Goal: Find specific page/section: Find specific page/section

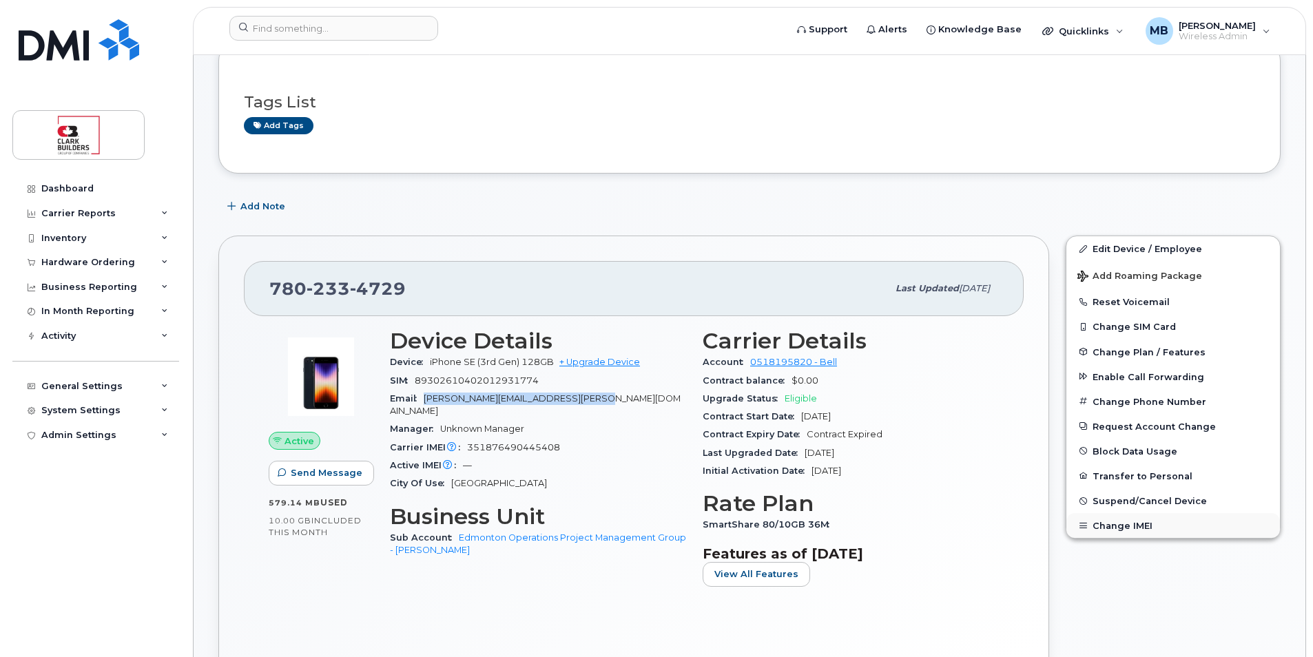
scroll to position [276, 0]
click at [76, 42] on img at bounding box center [79, 39] width 121 height 41
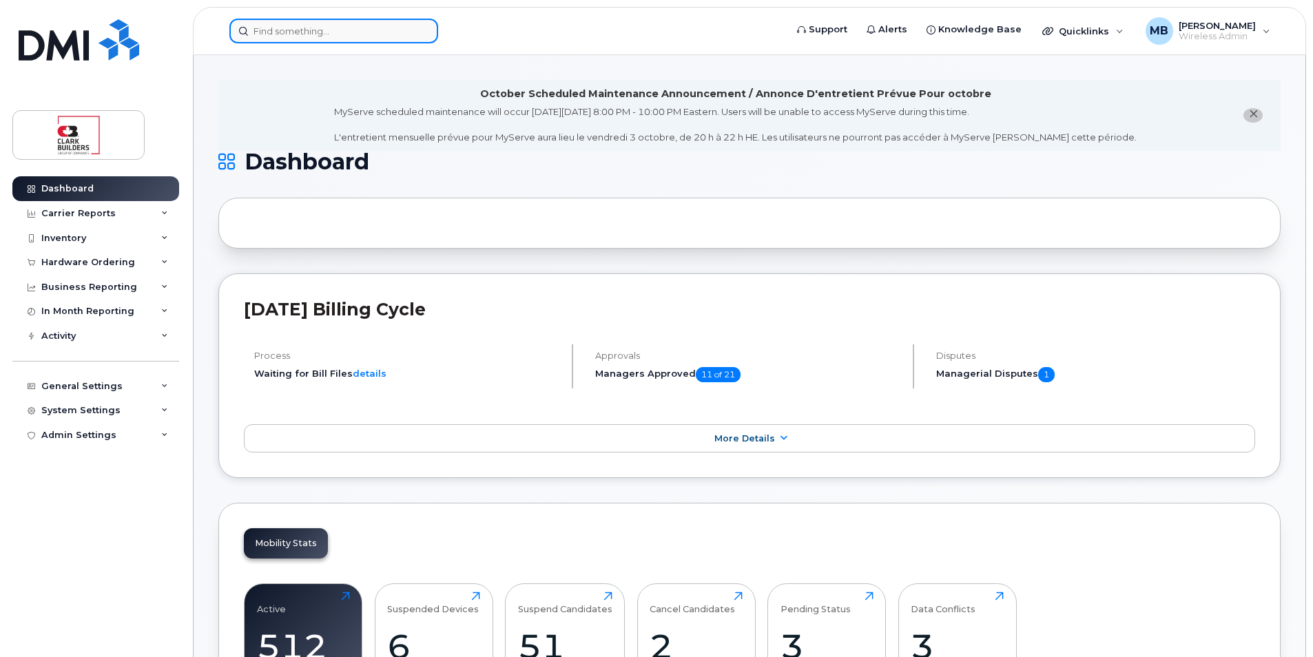
click at [282, 36] on input at bounding box center [333, 31] width 209 height 25
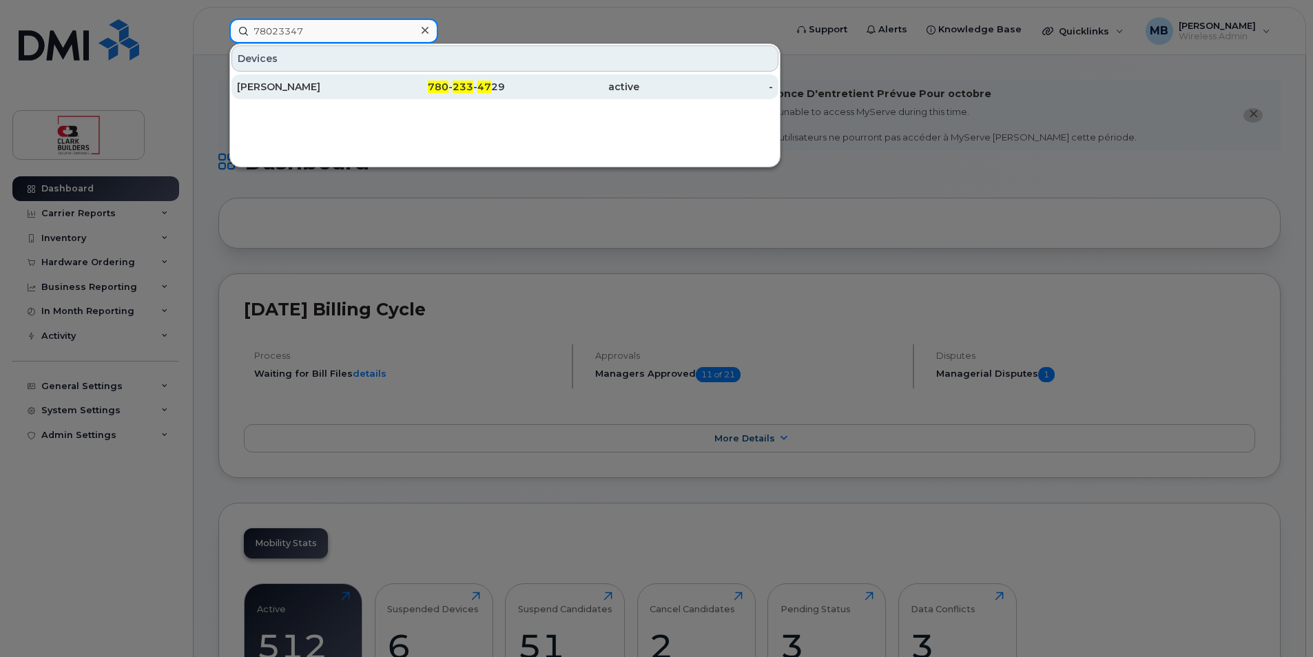
type input "78023347"
click at [327, 85] on div "[PERSON_NAME]" at bounding box center [304, 87] width 134 height 14
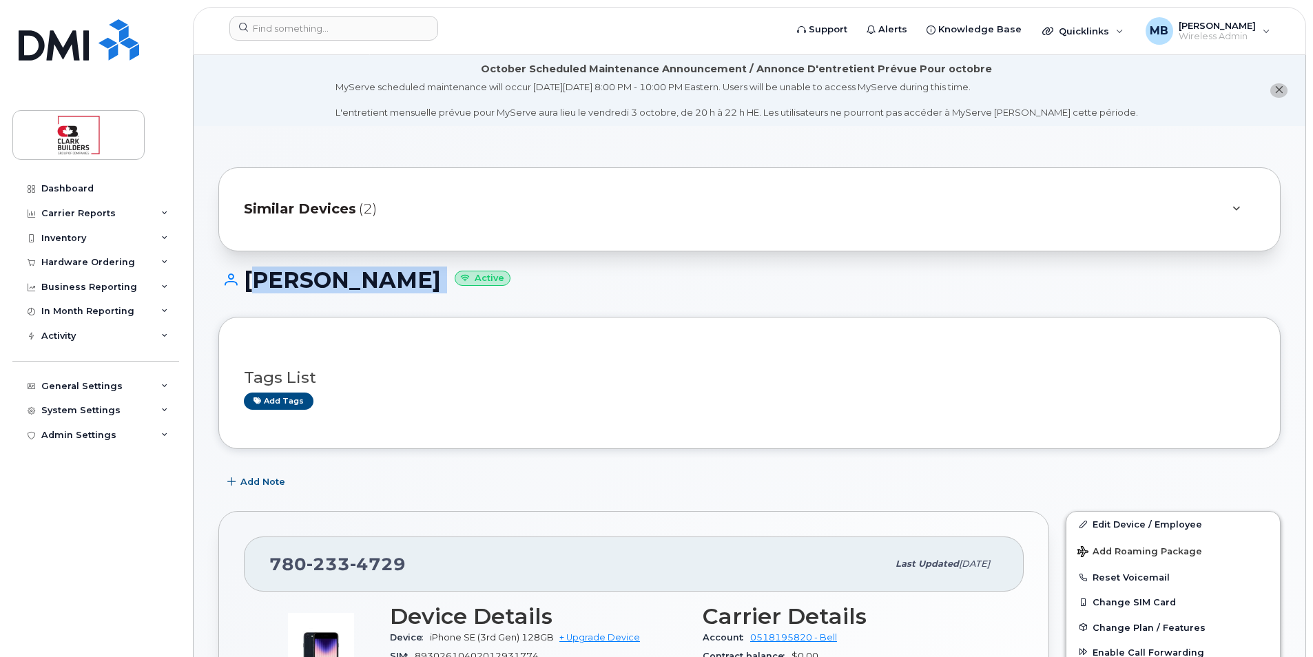
drag, startPoint x: 247, startPoint y: 275, endPoint x: 443, endPoint y: 271, distance: 196.4
click at [443, 271] on h1 "Daniel Echeverri Active" at bounding box center [749, 280] width 1062 height 24
drag, startPoint x: 443, startPoint y: 271, endPoint x: 380, endPoint y: 277, distance: 63.7
copy h1 "[PERSON_NAME]"
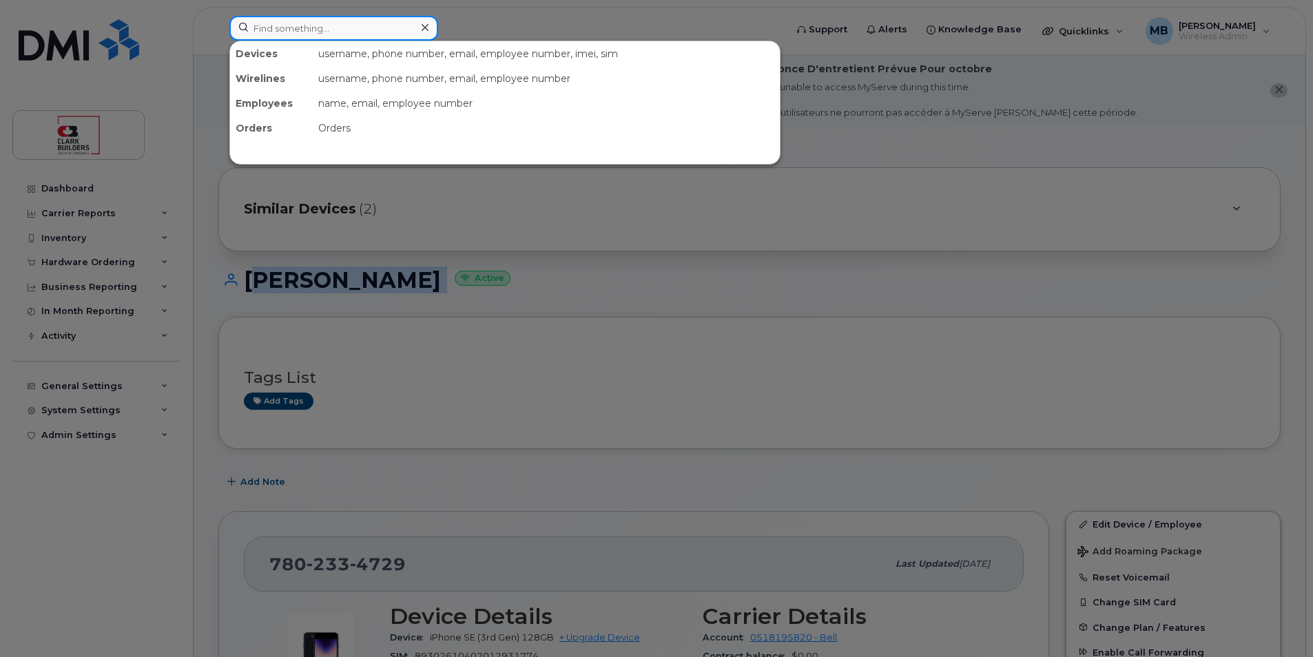
click at [350, 37] on input at bounding box center [333, 28] width 209 height 25
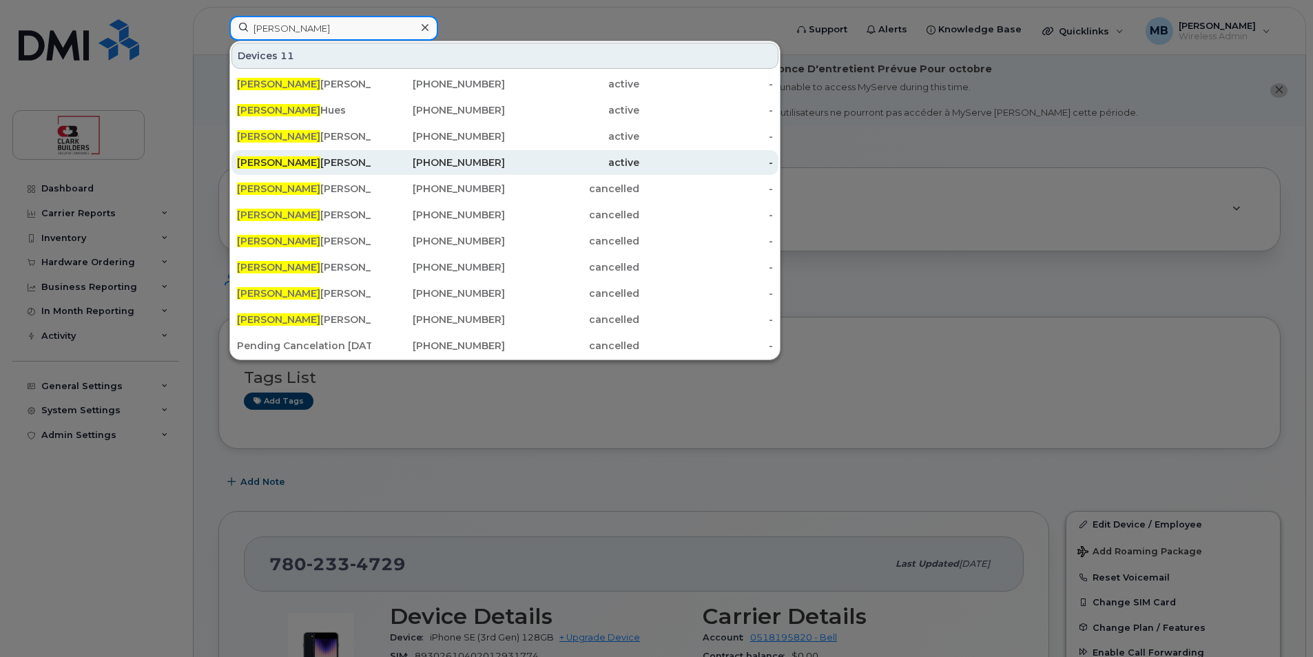
type input "scott"
click at [274, 163] on div "Scott Douglas" at bounding box center [304, 163] width 134 height 14
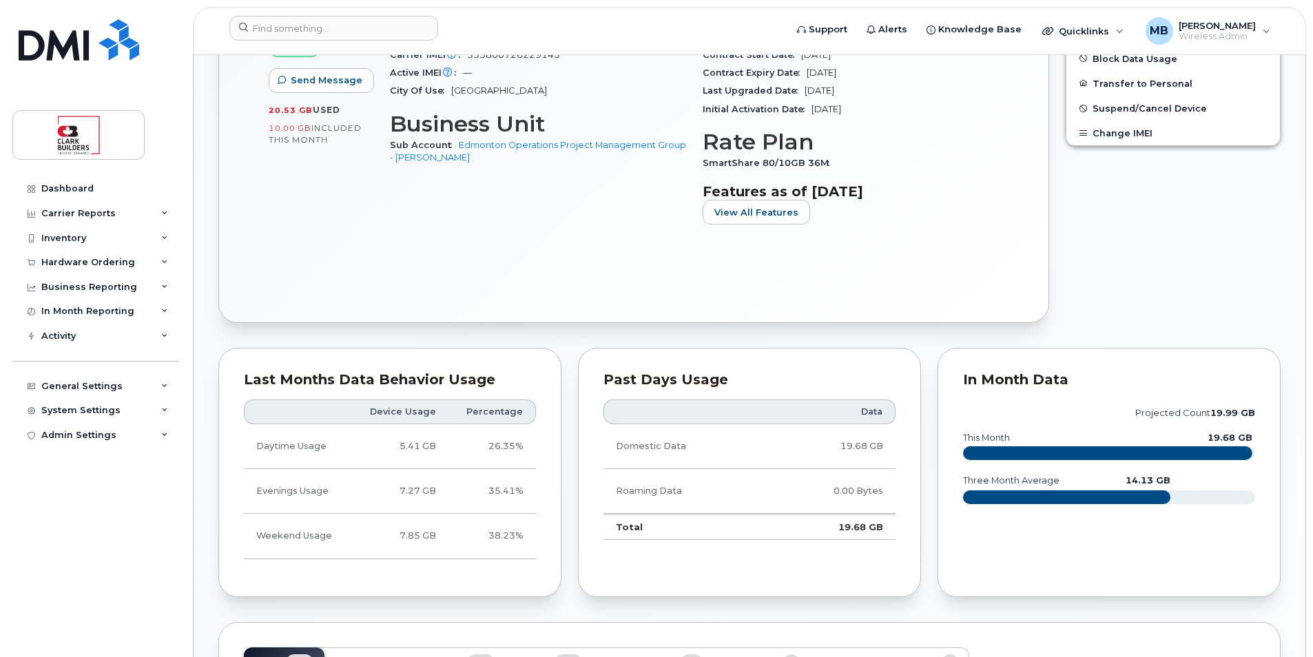
scroll to position [207, 0]
